Goal: Task Accomplishment & Management: Use online tool/utility

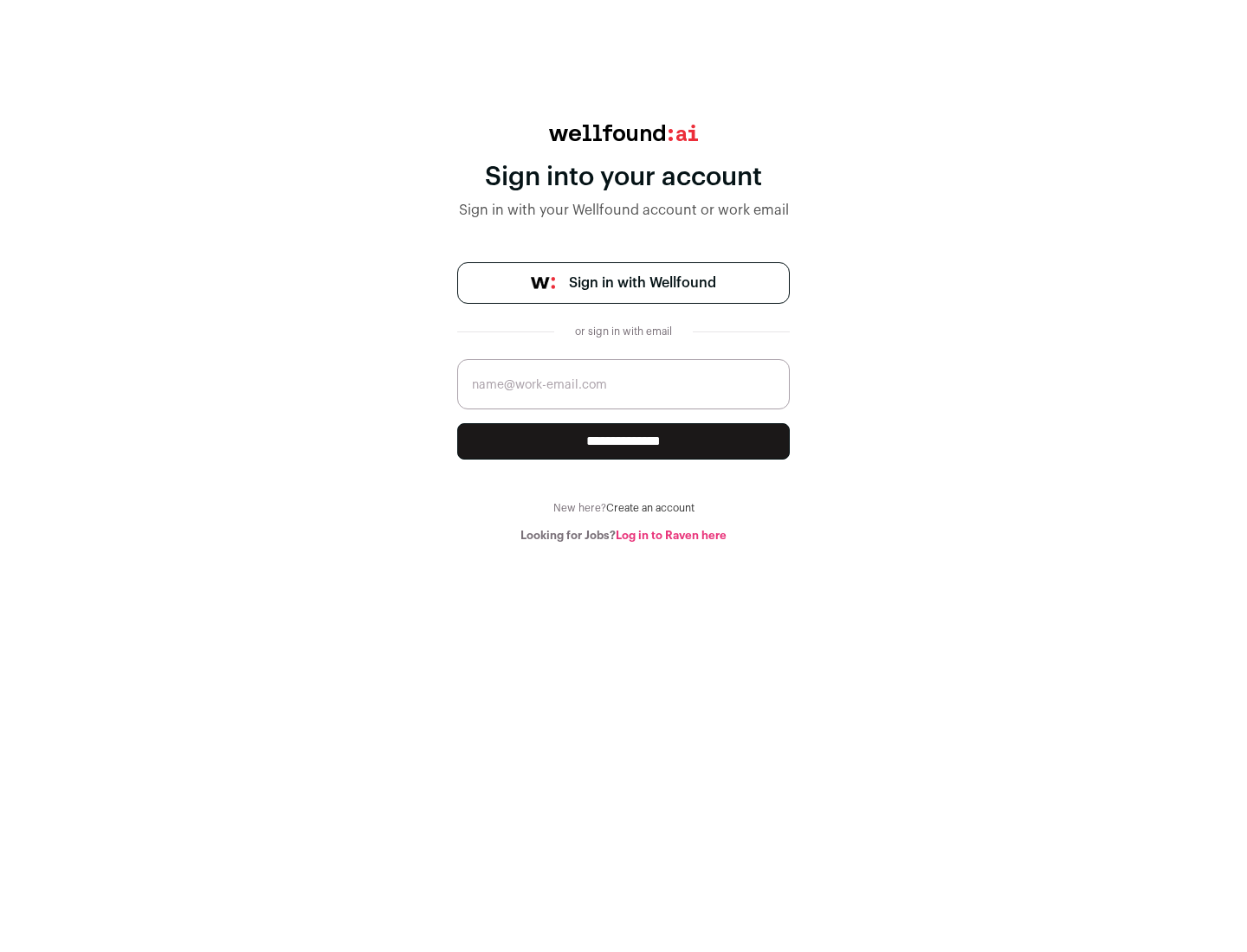
click at [641, 283] on span "Sign in with Wellfound" at bounding box center [642, 283] width 147 height 21
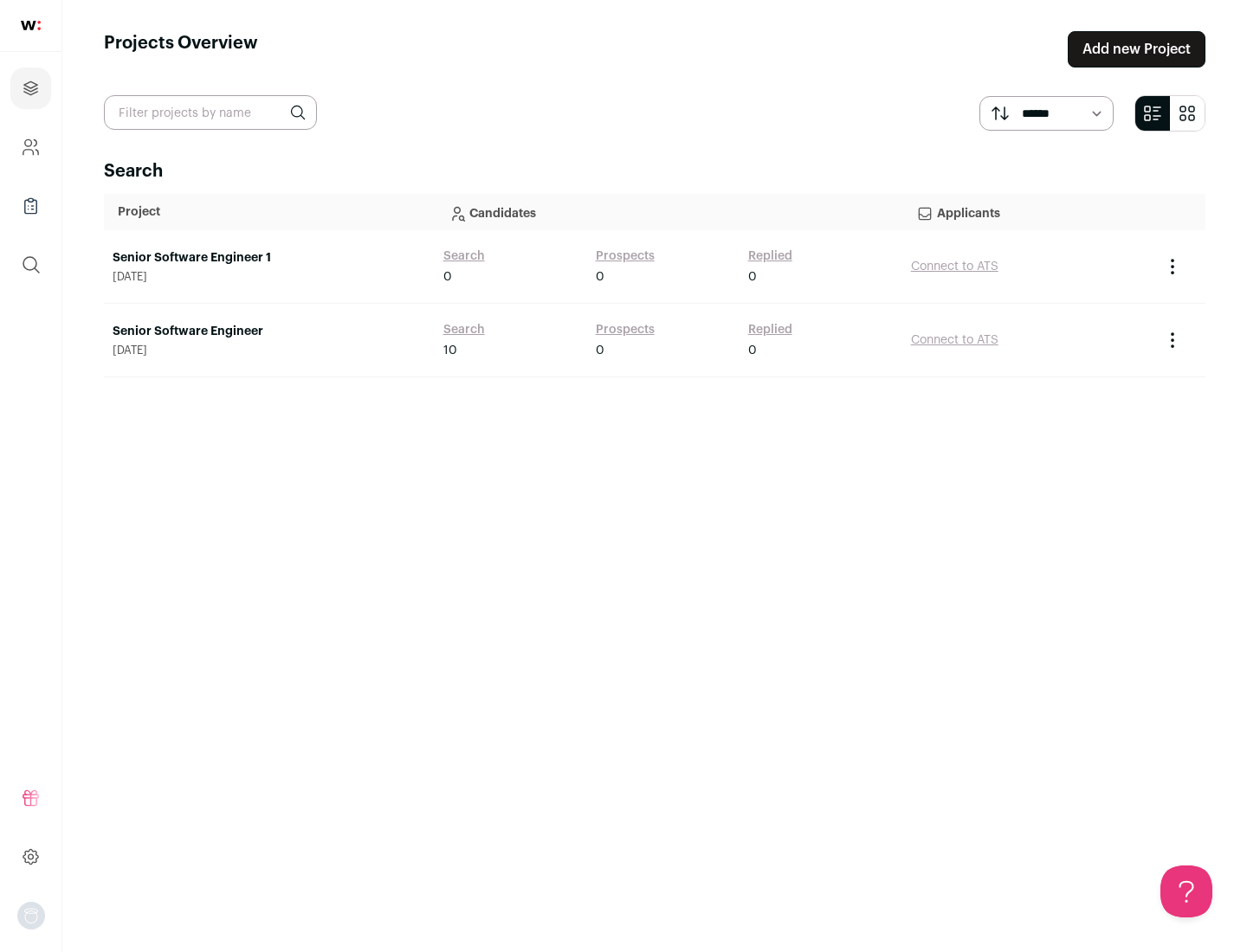
click at [269, 332] on link "Senior Software Engineer" at bounding box center [269, 332] width 313 height 18
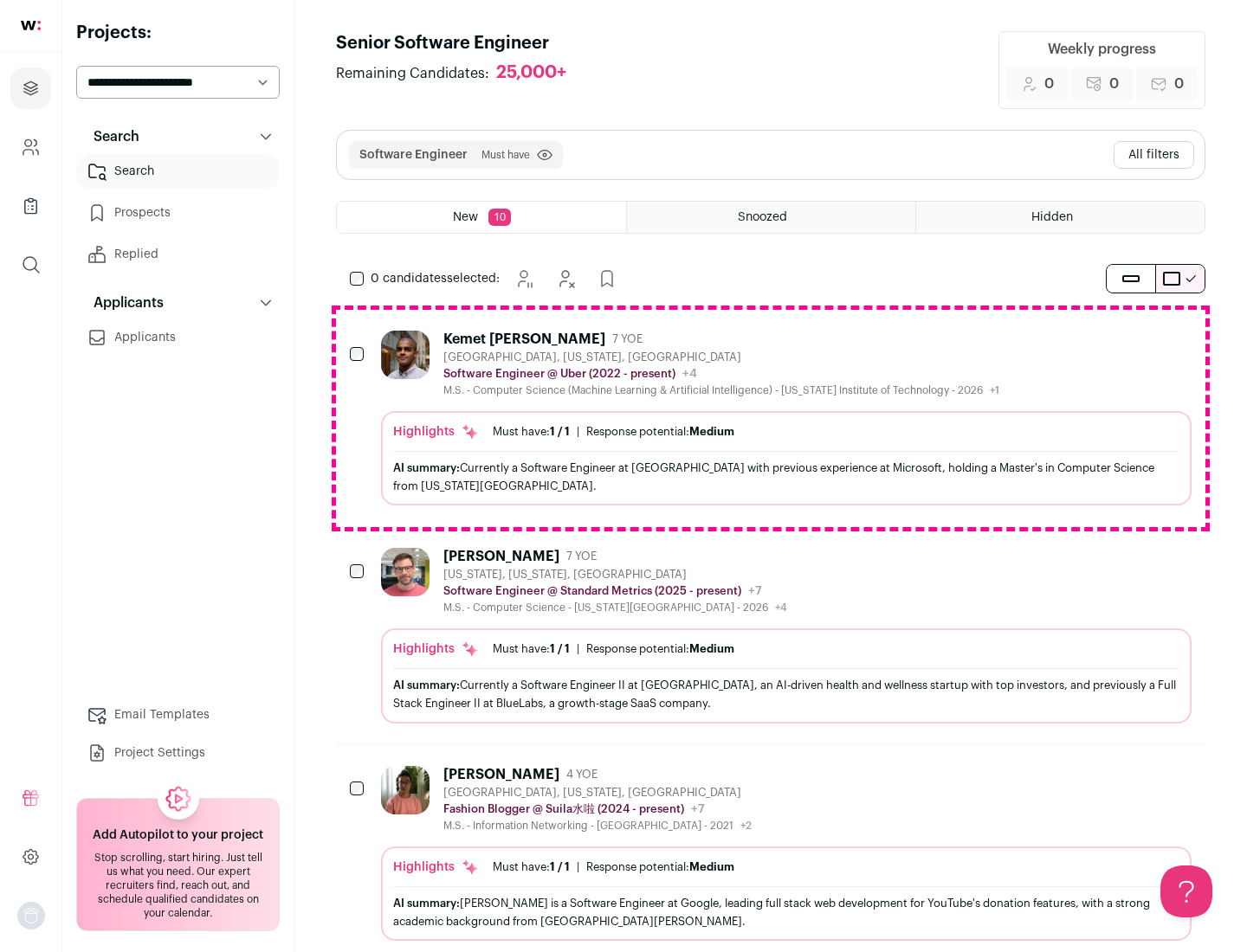
click at [770, 419] on div "Highlights Must have: 1 / 1 How many must haves have been fulfilled? | Response…" at bounding box center [785, 459] width 810 height 95
